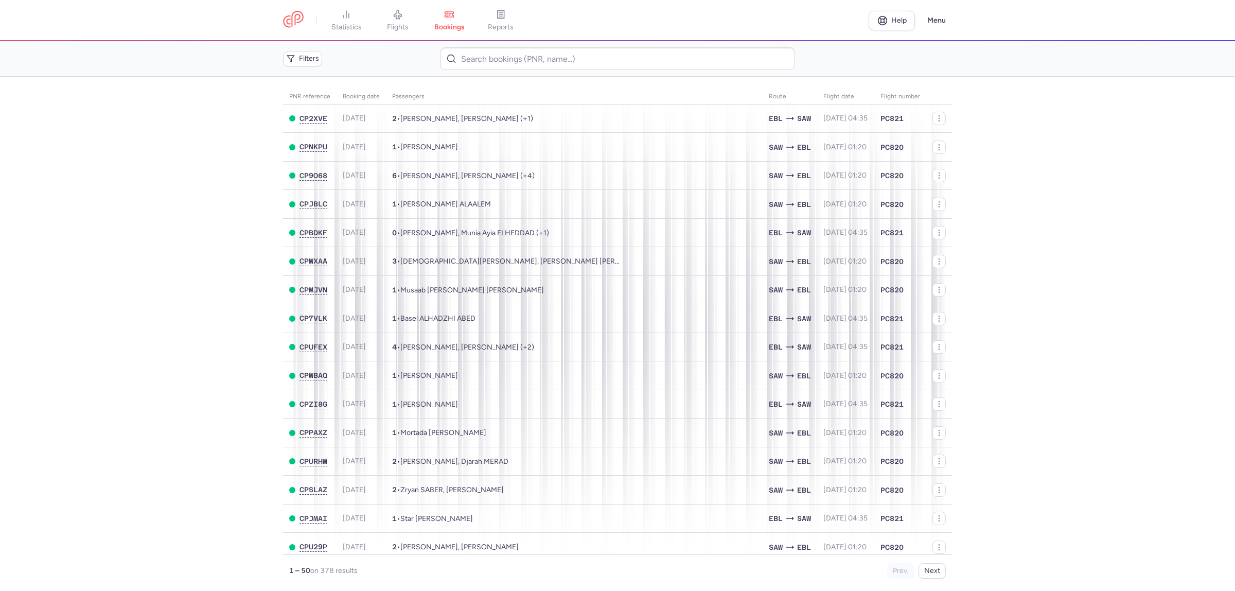
click at [456, 20] on link "bookings" at bounding box center [449, 20] width 51 height 23
click at [408, 26] on span "flights" at bounding box center [398, 27] width 22 height 9
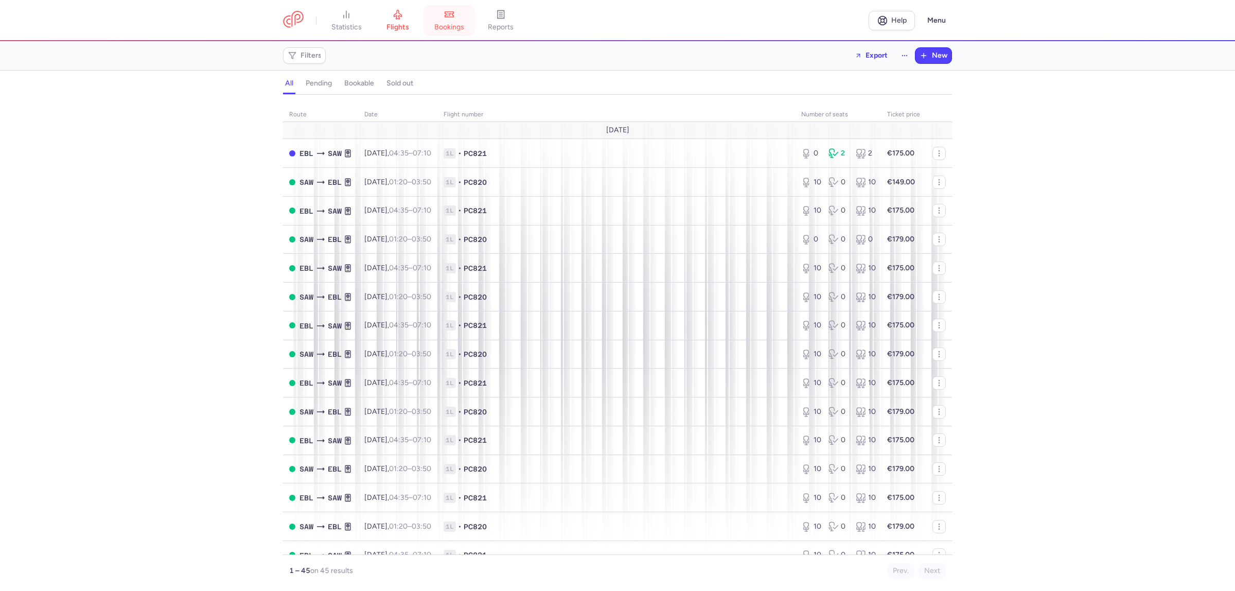
click at [457, 24] on span "bookings" at bounding box center [449, 27] width 30 height 9
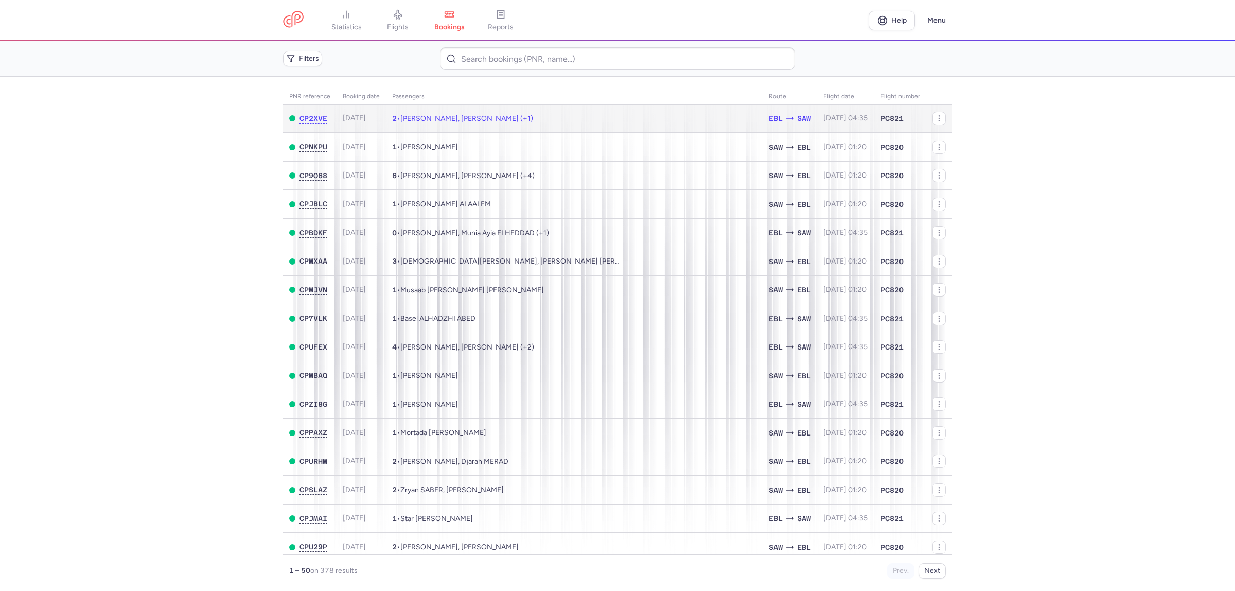
click at [585, 125] on td "2 • [PERSON_NAME], [PERSON_NAME] (+1)" at bounding box center [574, 118] width 377 height 28
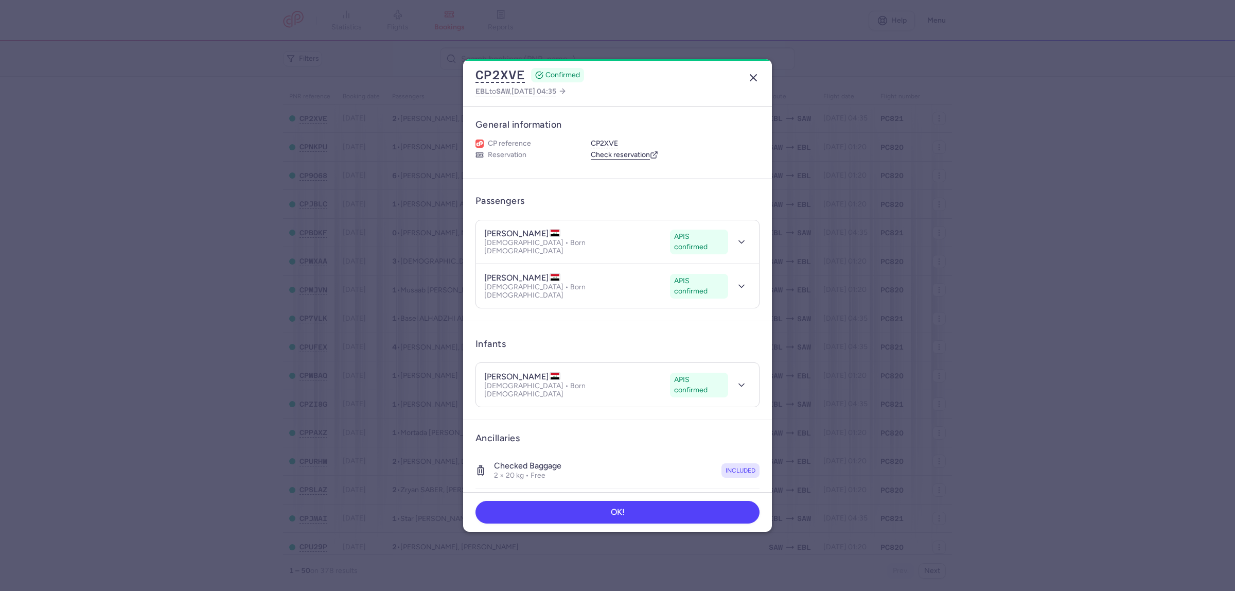
click at [751, 77] on icon "button" at bounding box center [753, 78] width 12 height 12
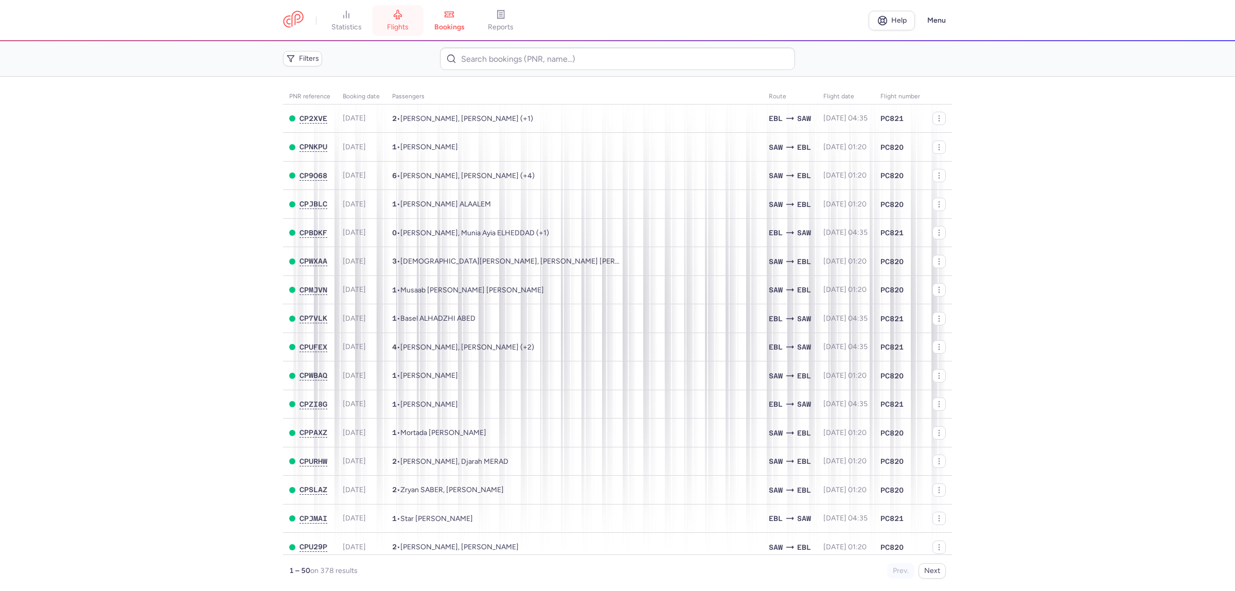
click at [403, 20] on link "flights" at bounding box center [397, 20] width 51 height 23
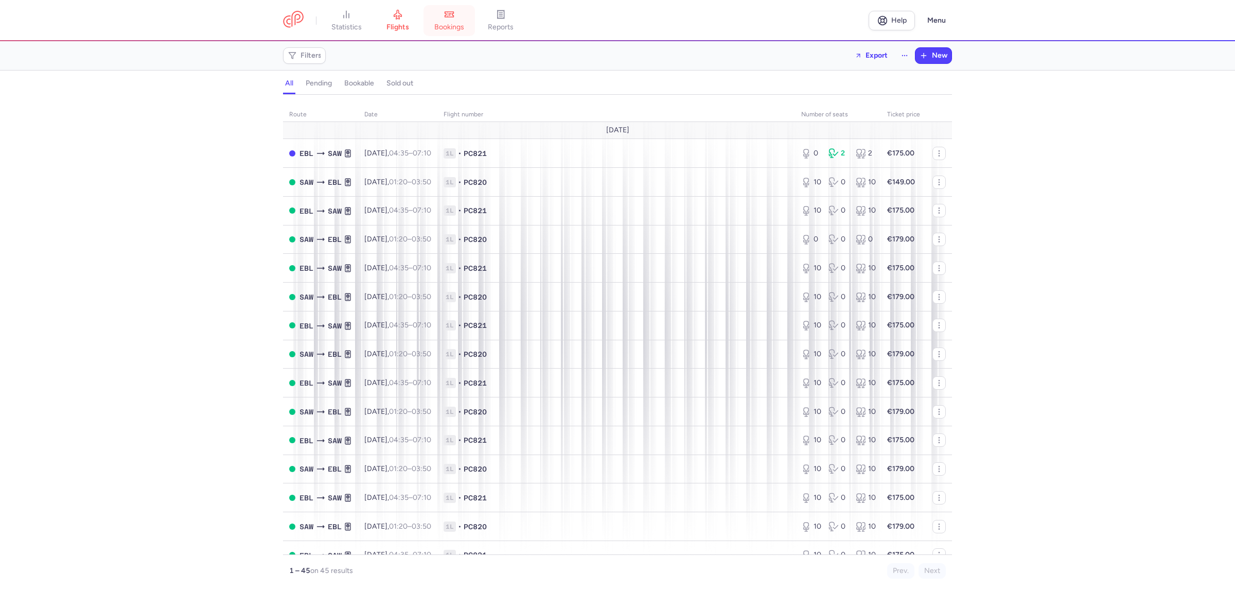
click at [457, 23] on span "bookings" at bounding box center [449, 27] width 30 height 9
